Goal: Find specific page/section: Find specific page/section

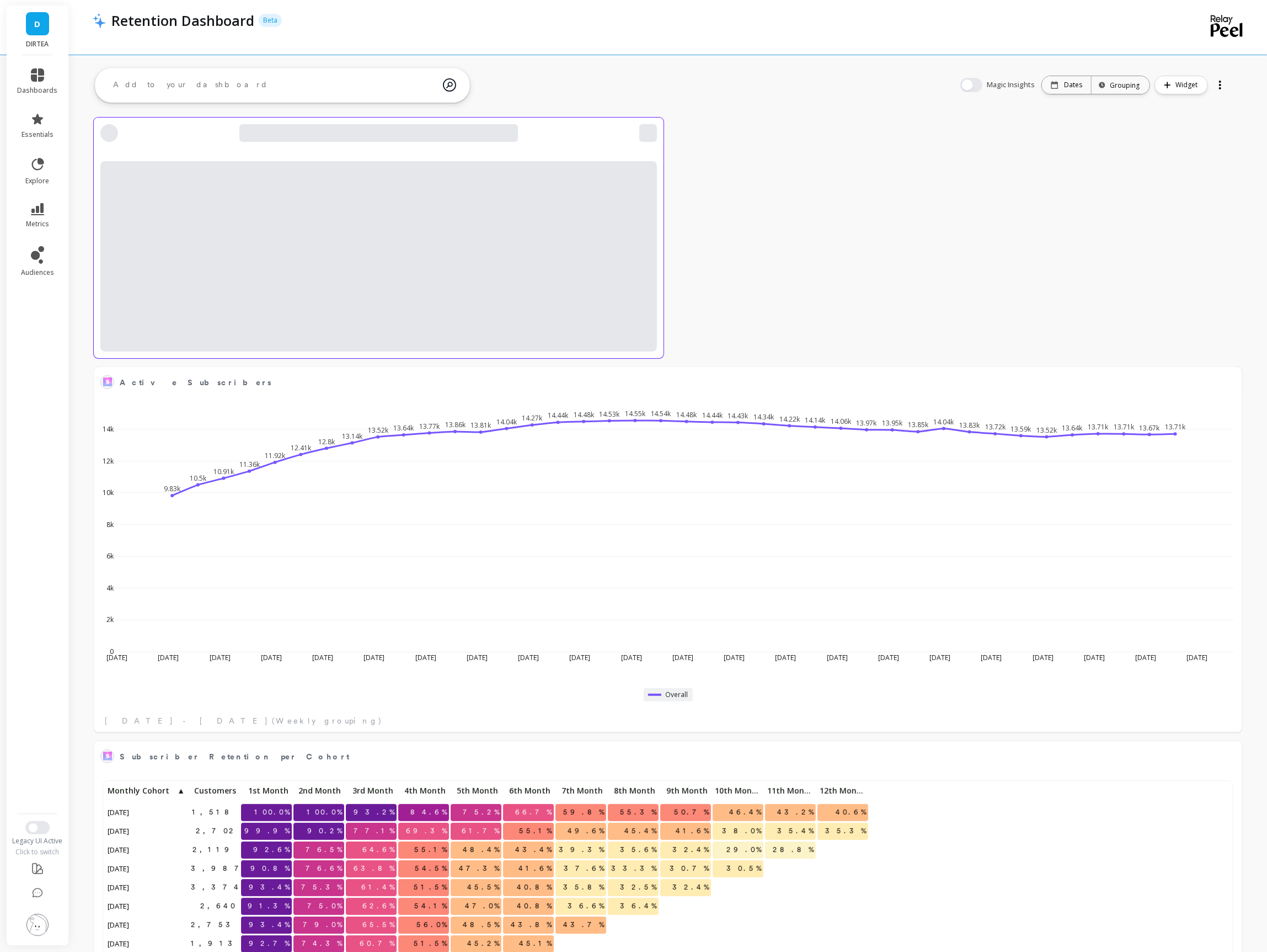
scroll to position [303, 1125]
click at [44, 81] on icon at bounding box center [37, 75] width 13 height 13
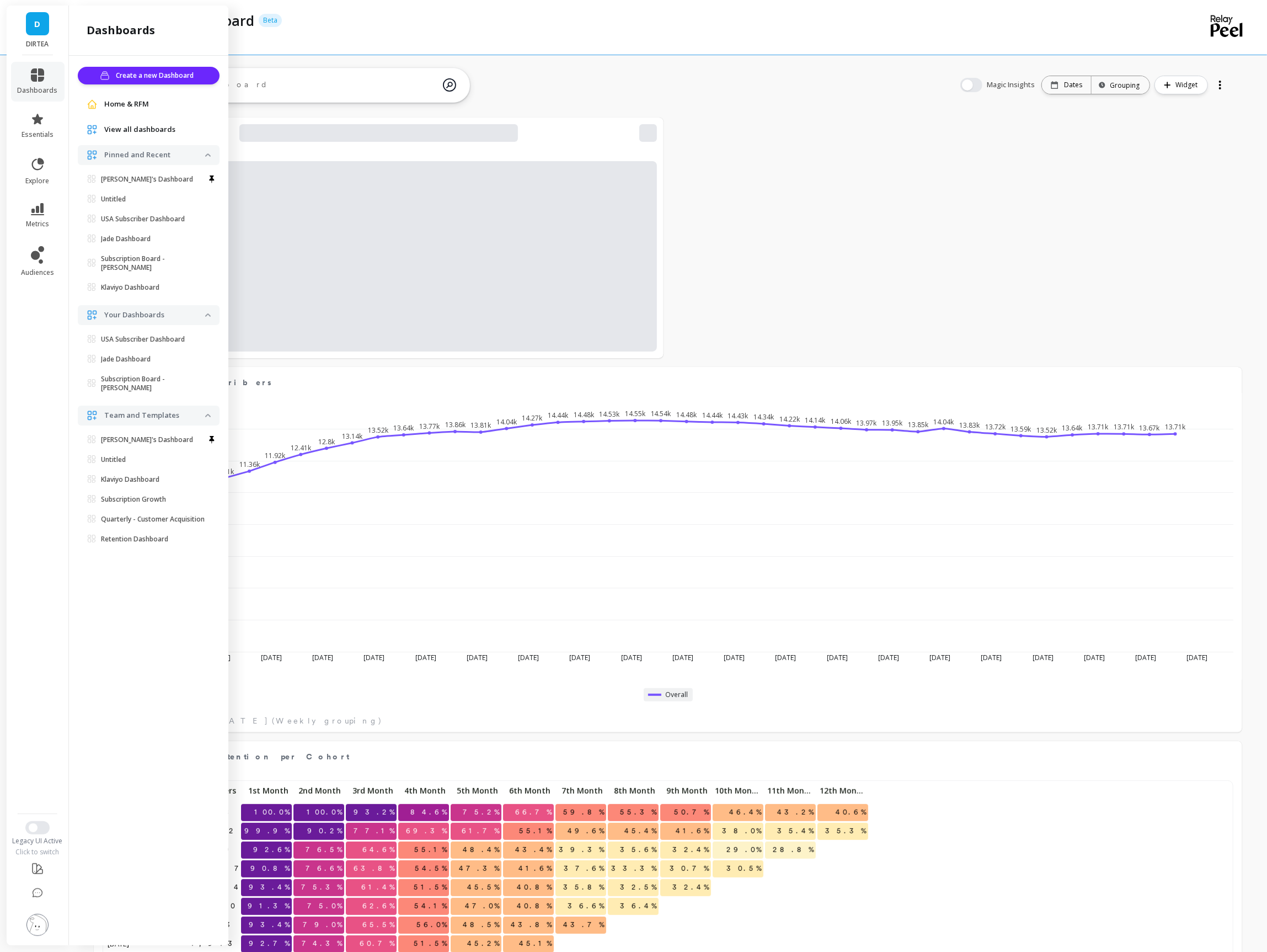
click at [129, 126] on span "View all dashboards" at bounding box center [140, 129] width 71 height 11
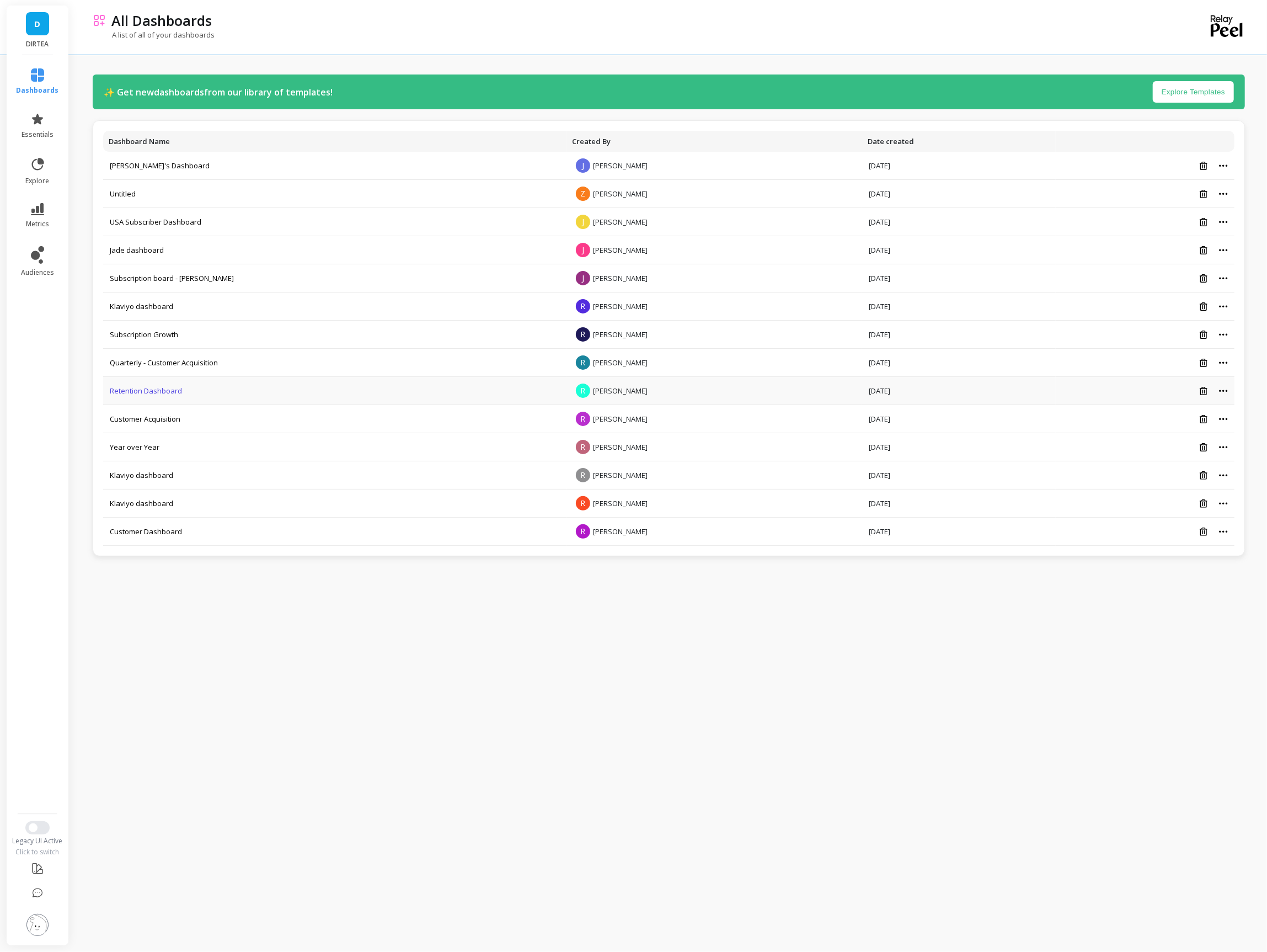
click at [129, 389] on link "Retention Dashboard" at bounding box center [146, 390] width 72 height 10
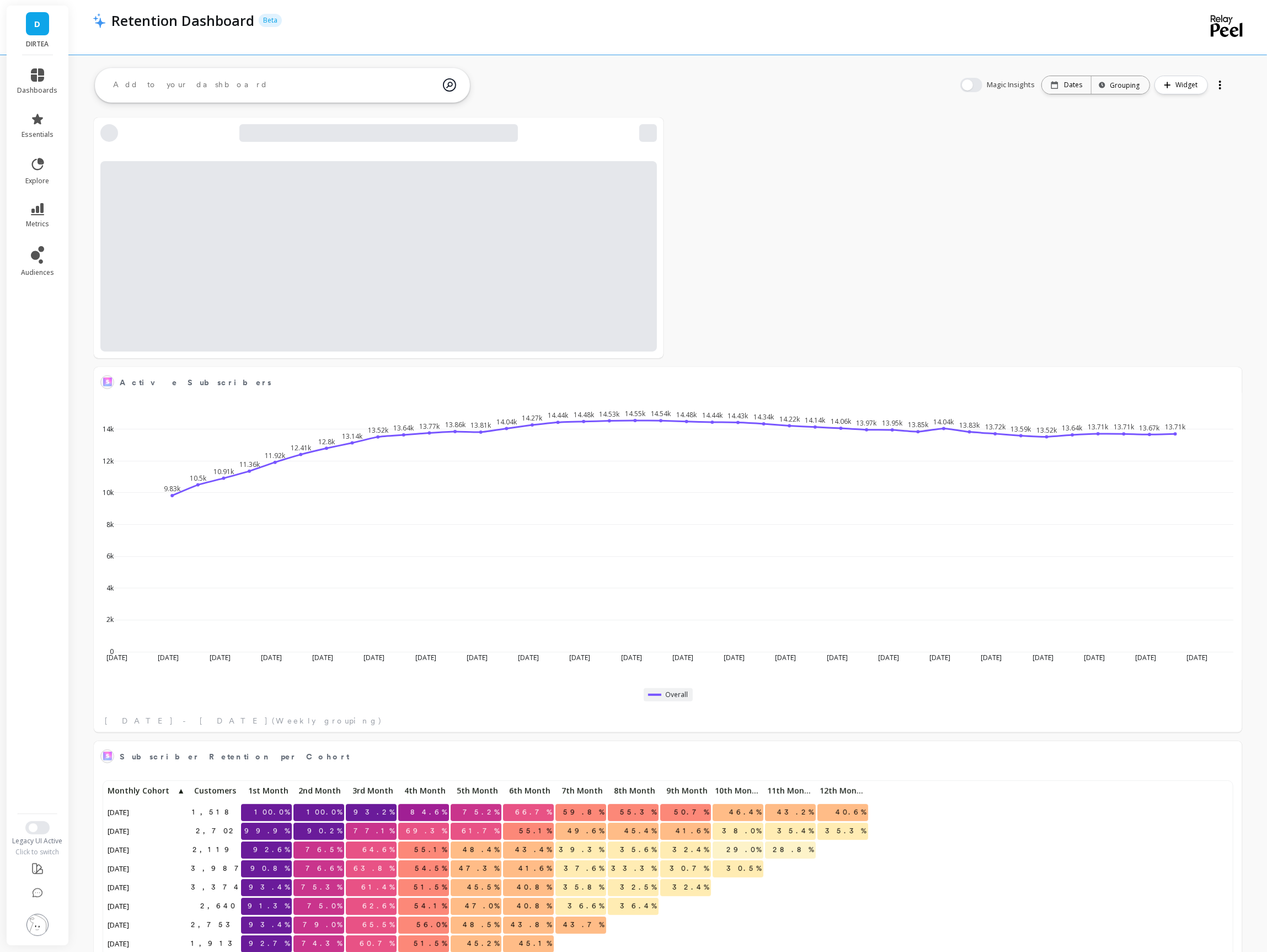
scroll to position [303, 1125]
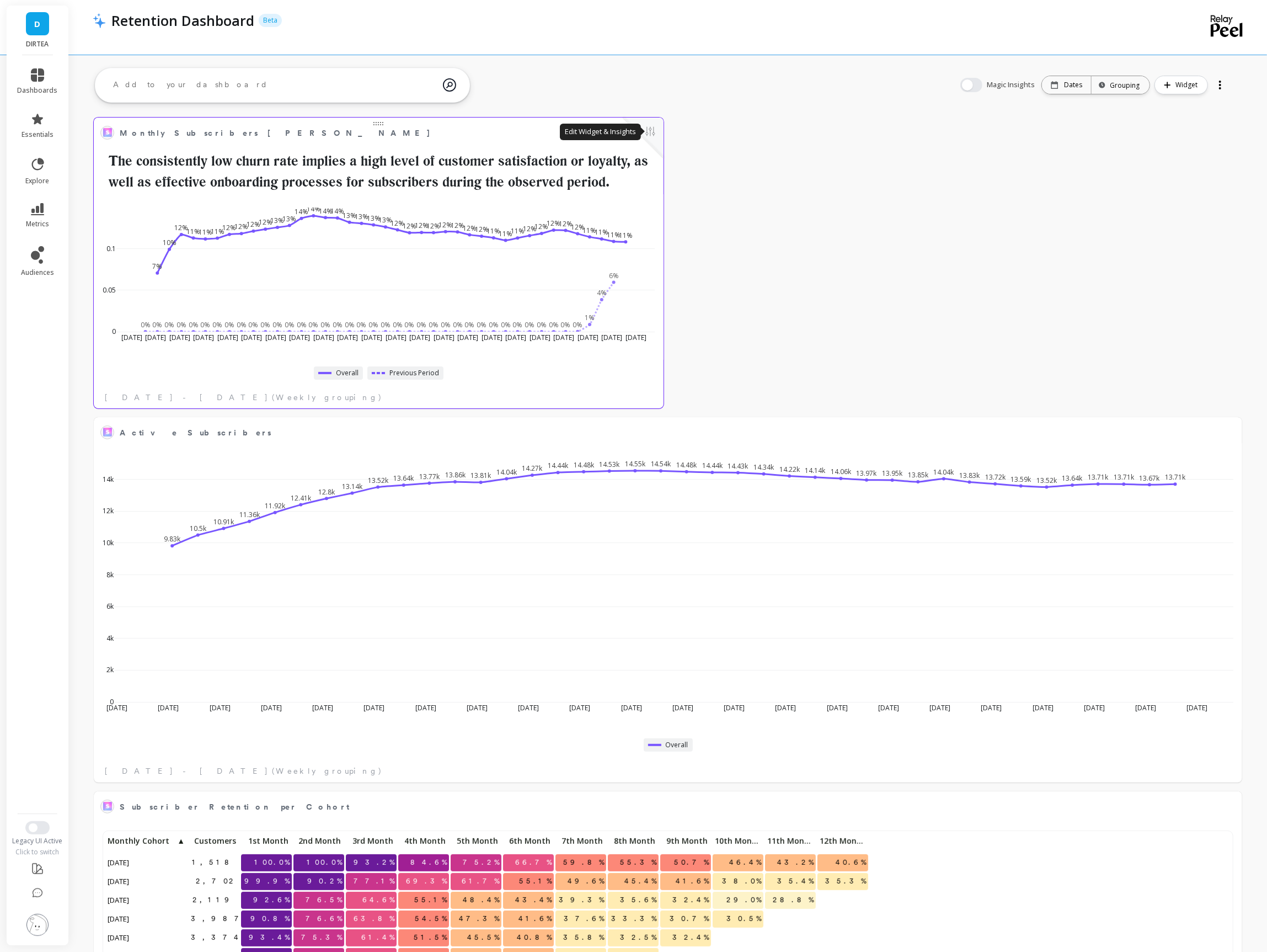
click at [648, 130] on button at bounding box center [650, 132] width 13 height 16
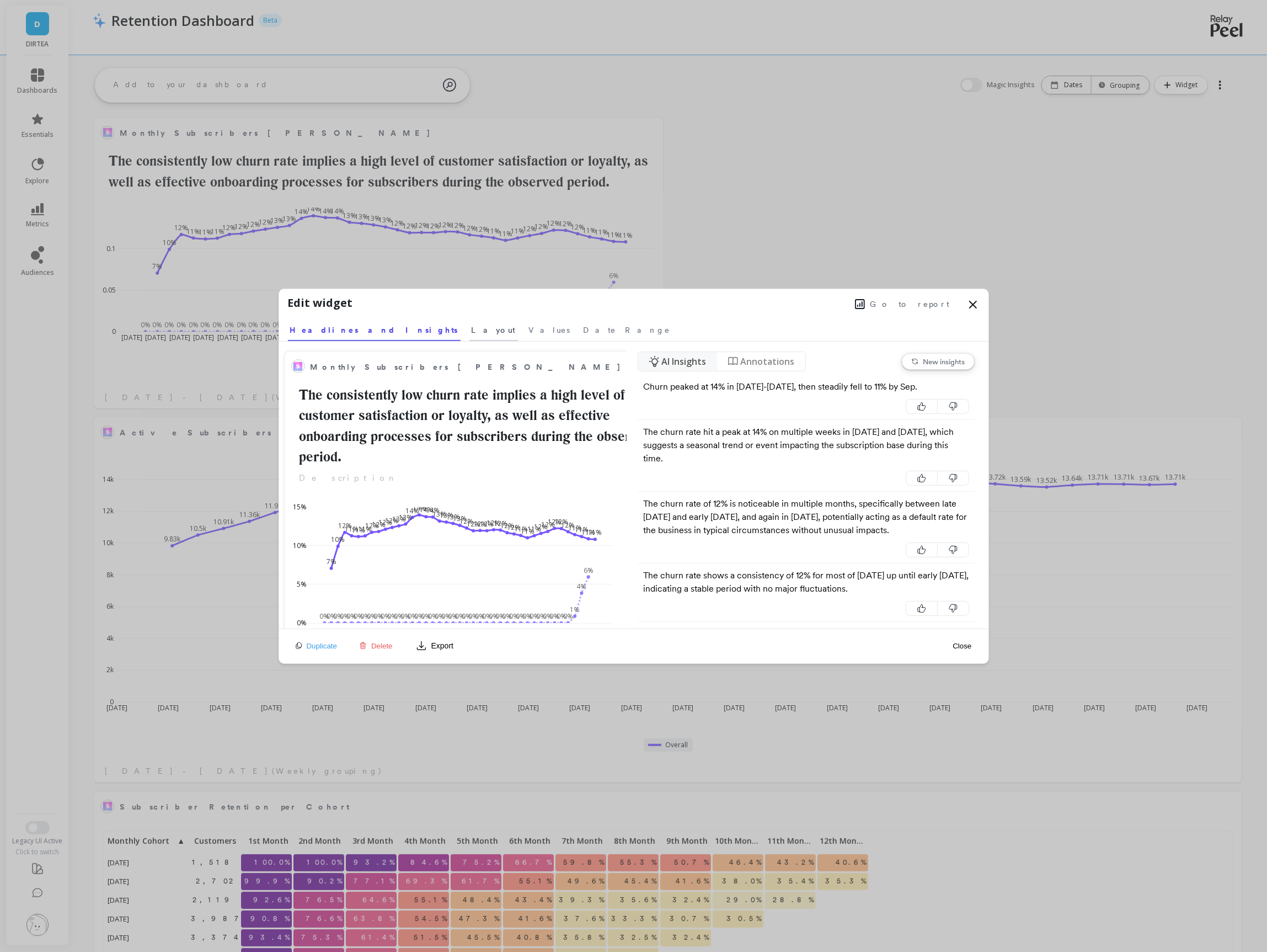
click at [472, 333] on span "Layout" at bounding box center [494, 330] width 44 height 11
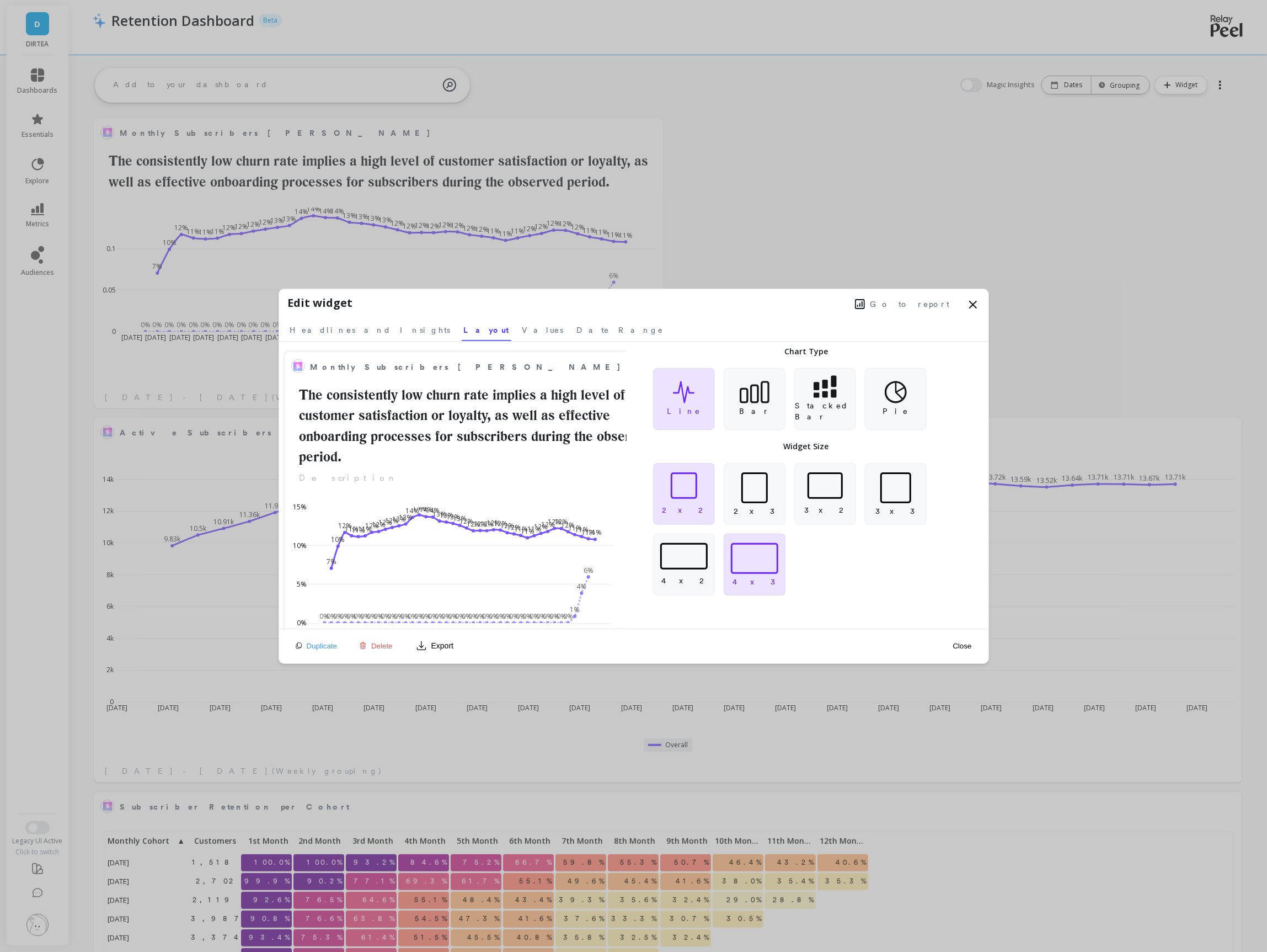
click at [750, 558] on div at bounding box center [755, 558] width 48 height 31
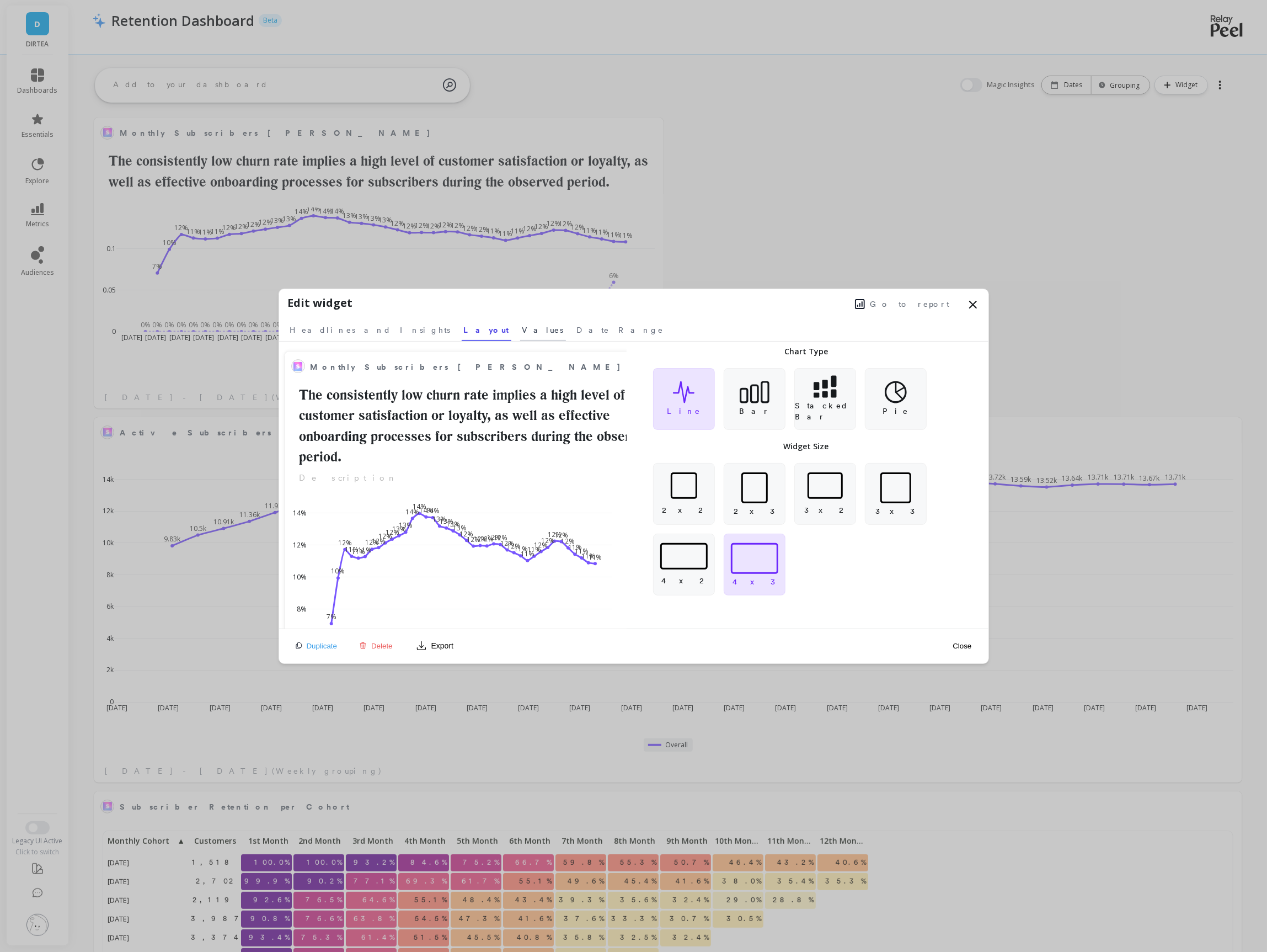
click at [523, 327] on span "Values" at bounding box center [543, 330] width 41 height 11
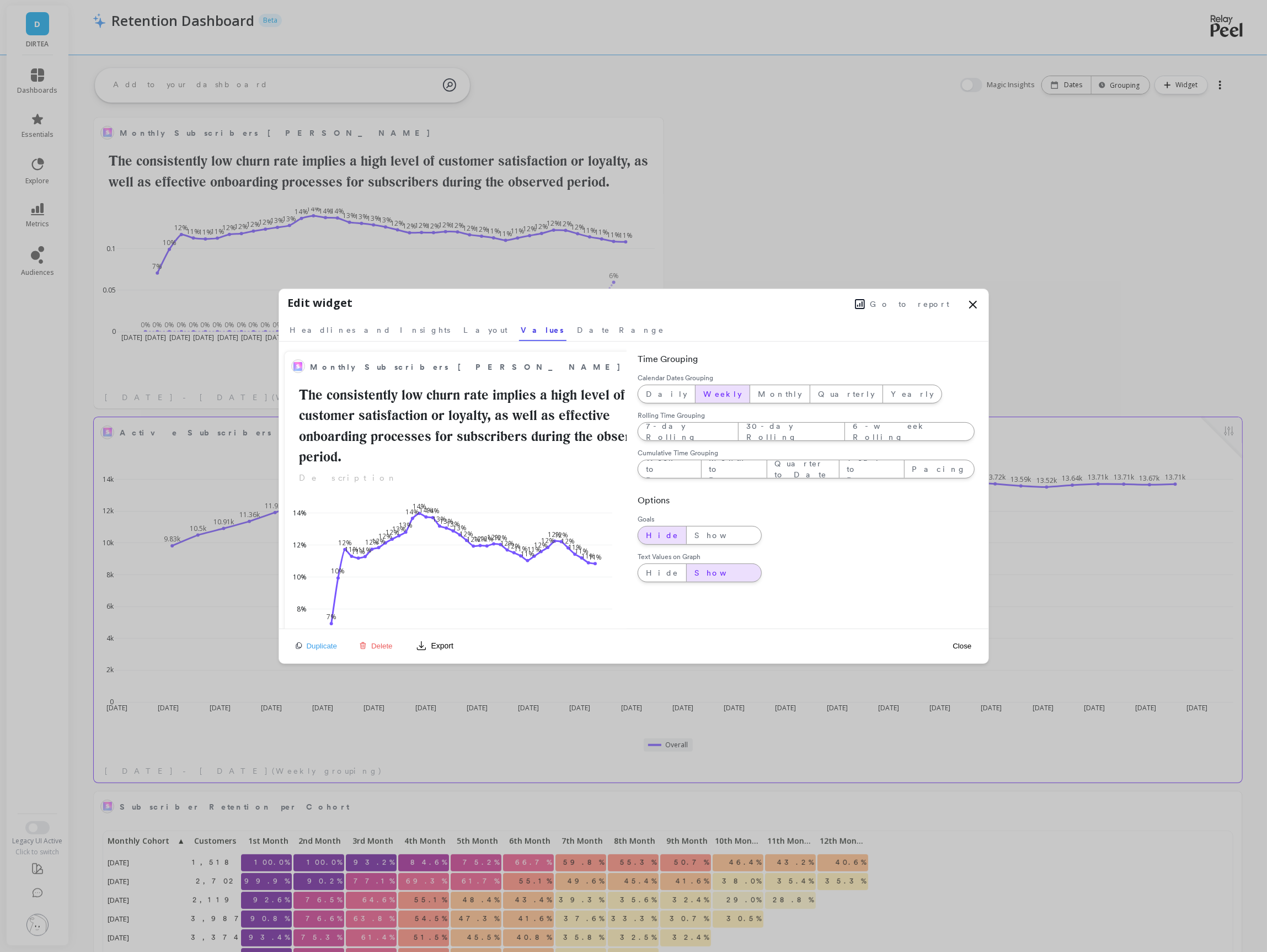
click at [959, 644] on button "Close" at bounding box center [962, 646] width 26 height 9
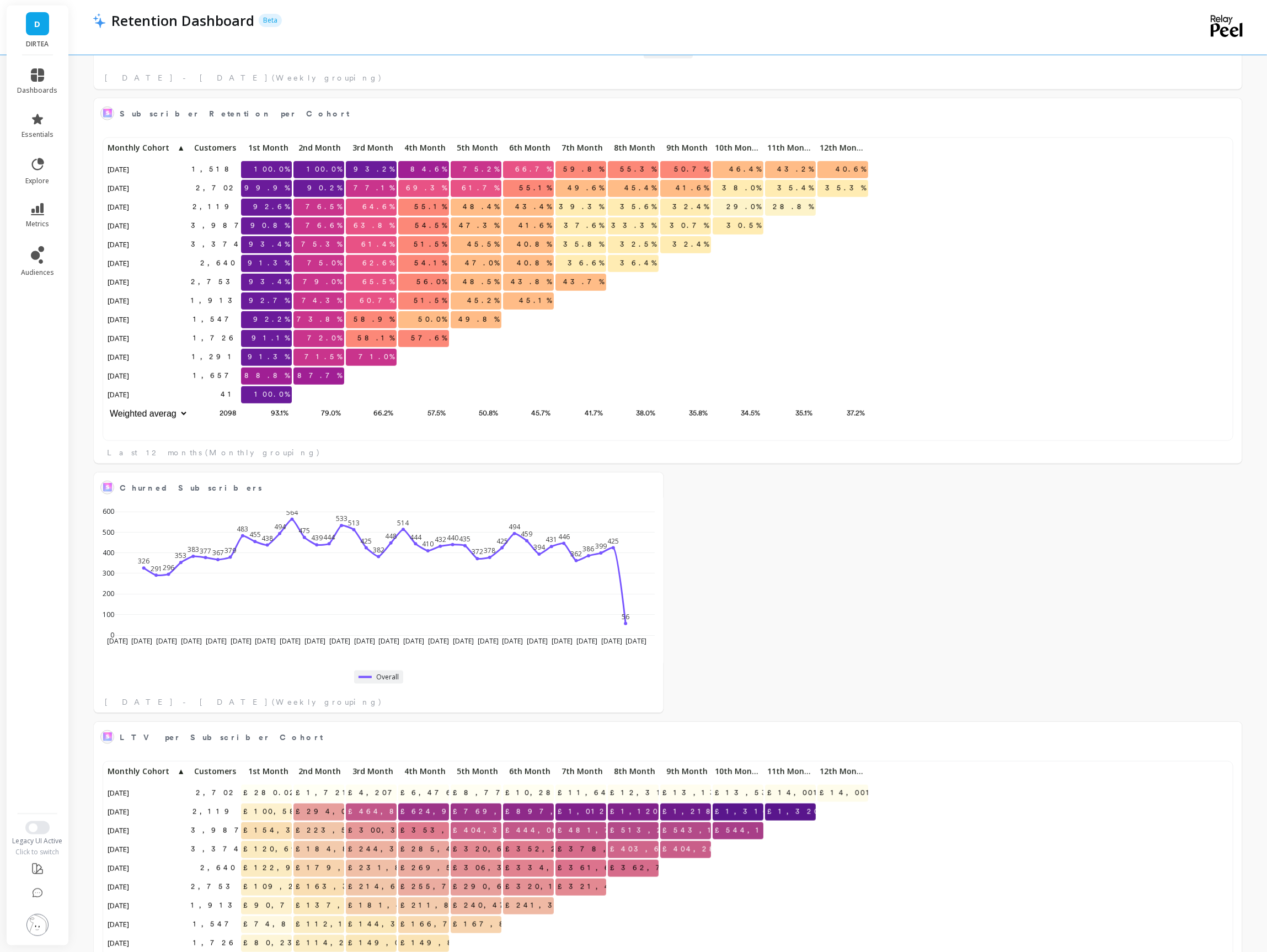
scroll to position [879, 0]
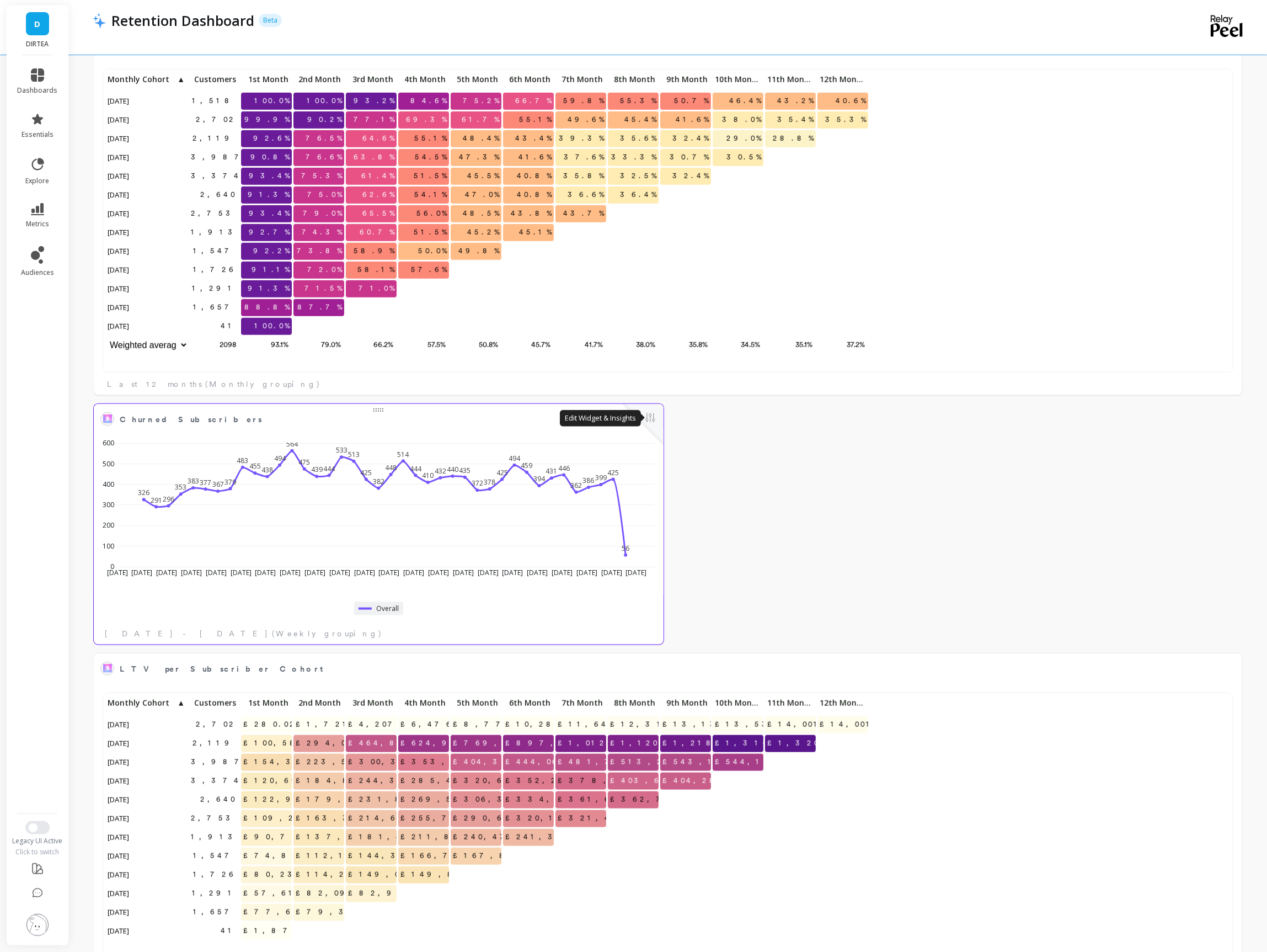
click at [651, 422] on button at bounding box center [650, 419] width 13 height 16
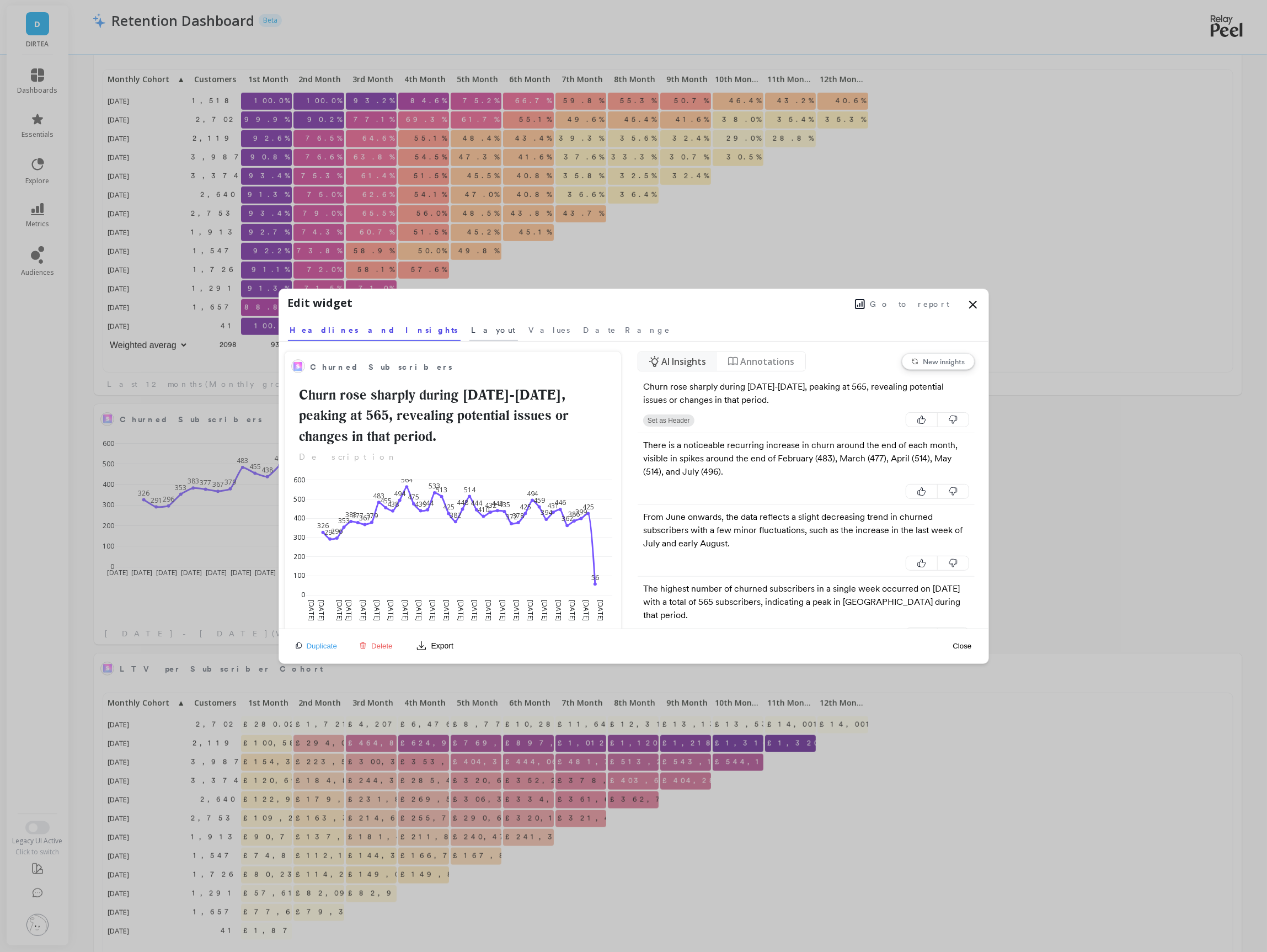
click at [472, 330] on span "Layout" at bounding box center [494, 330] width 44 height 11
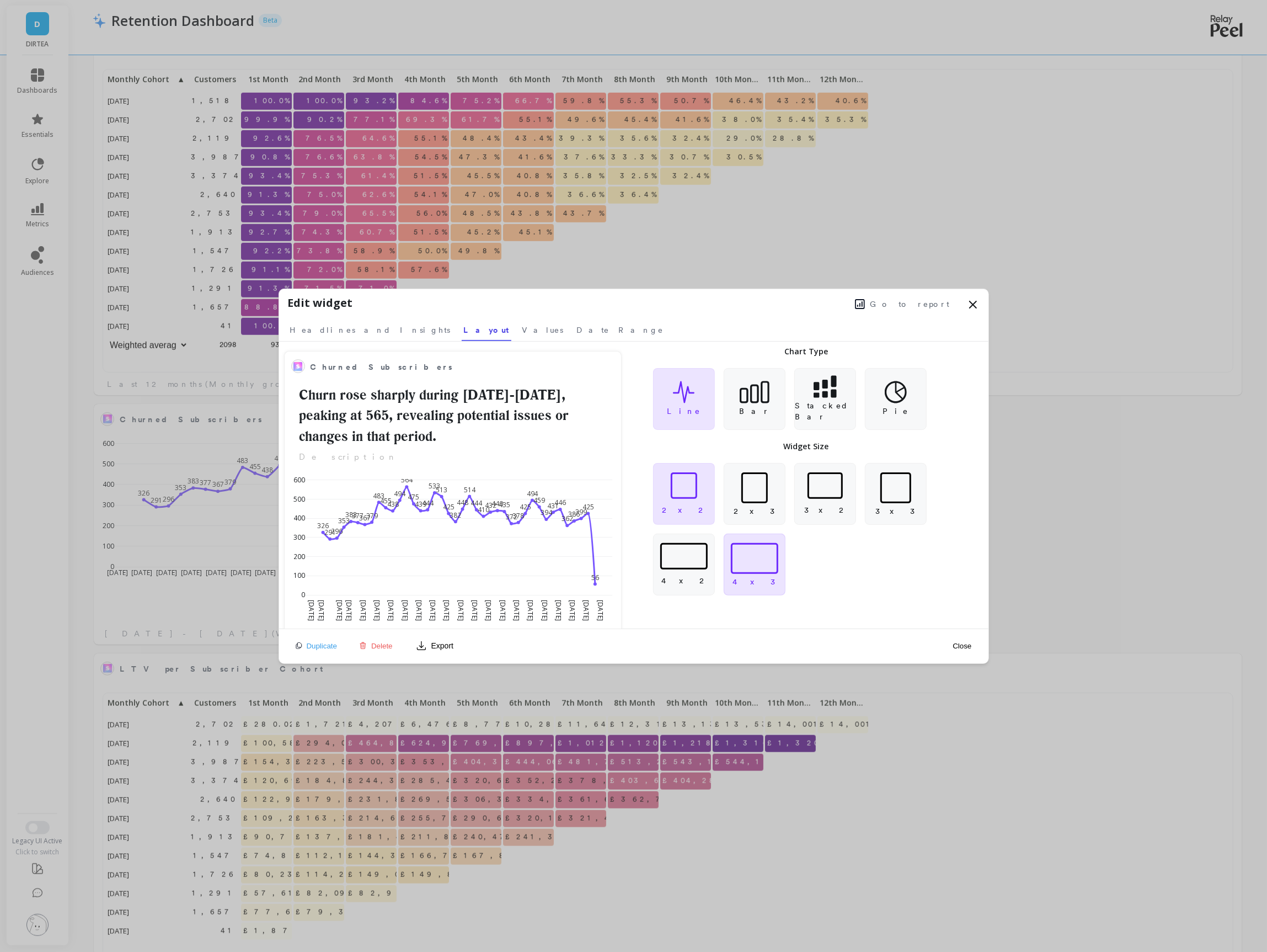
click at [756, 562] on div at bounding box center [755, 558] width 48 height 31
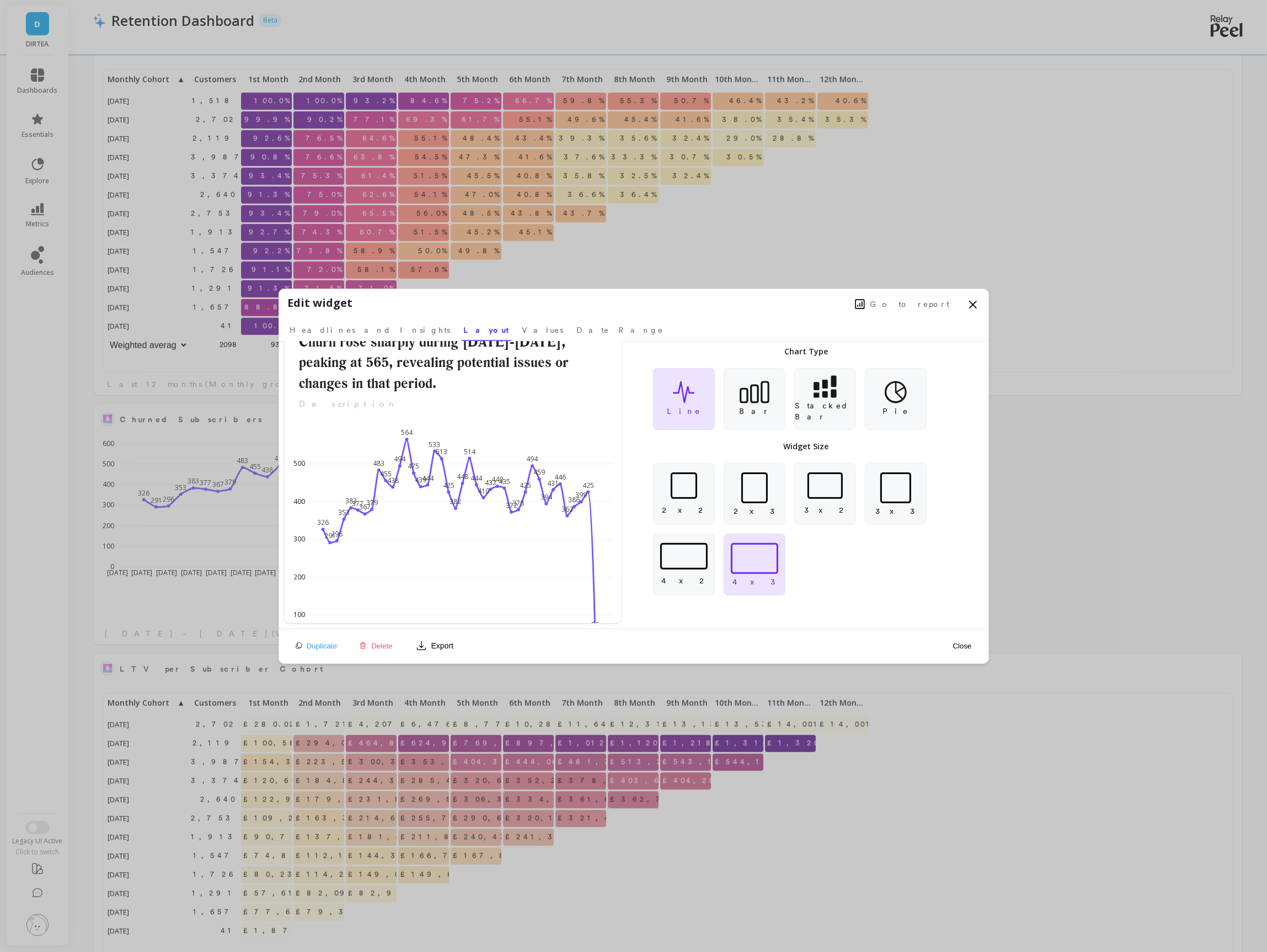
scroll to position [53, 0]
click at [958, 644] on button "Close" at bounding box center [962, 646] width 26 height 9
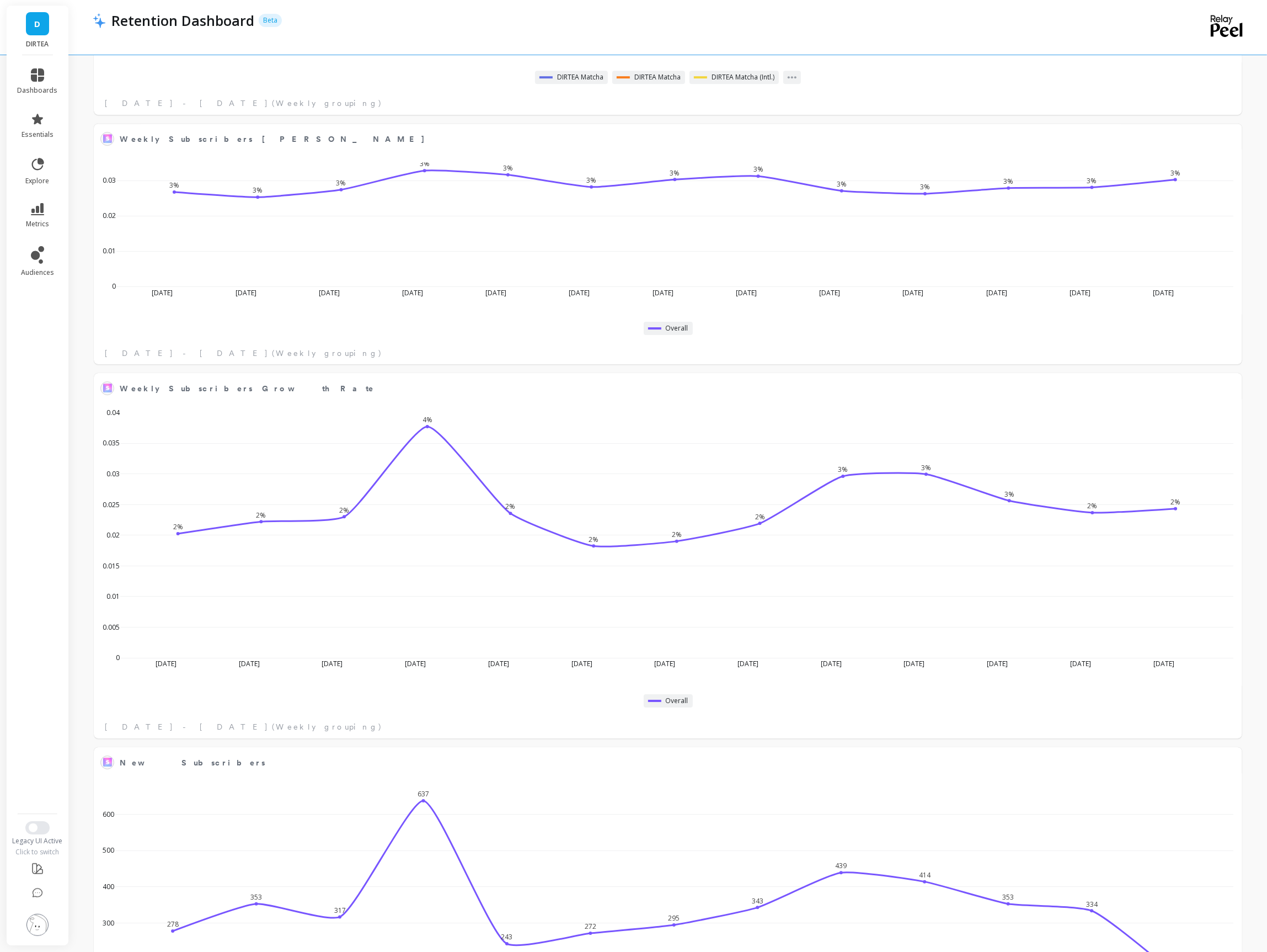
scroll to position [3051, 0]
